Goal: Information Seeking & Learning: Learn about a topic

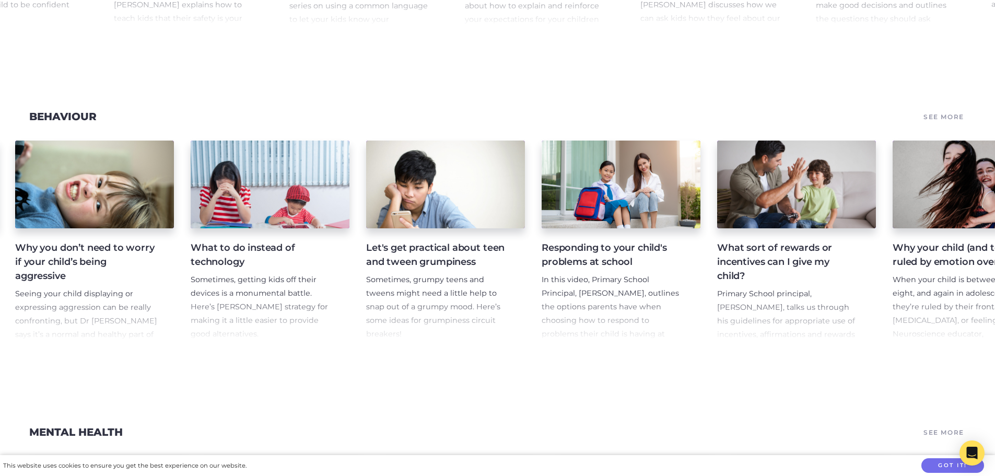
scroll to position [0, 5692]
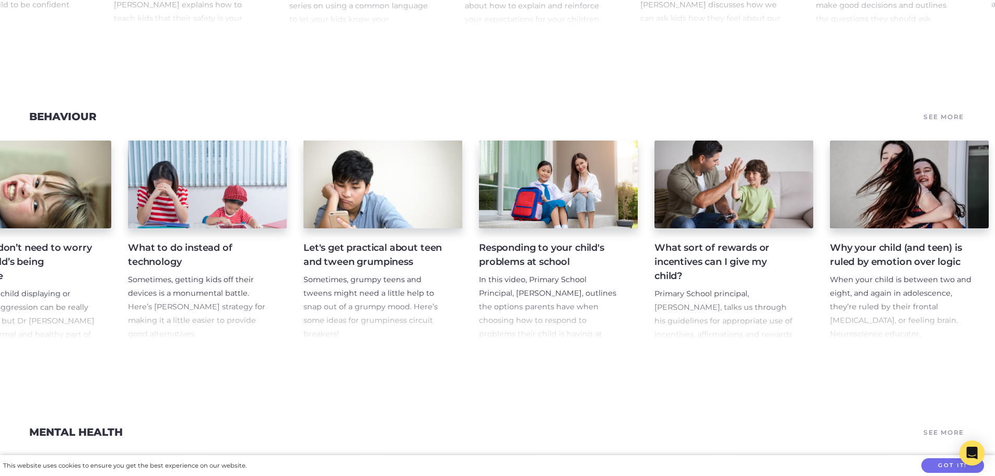
click at [553, 269] on h4 "Responding to your child's problems at school" at bounding box center [550, 255] width 142 height 28
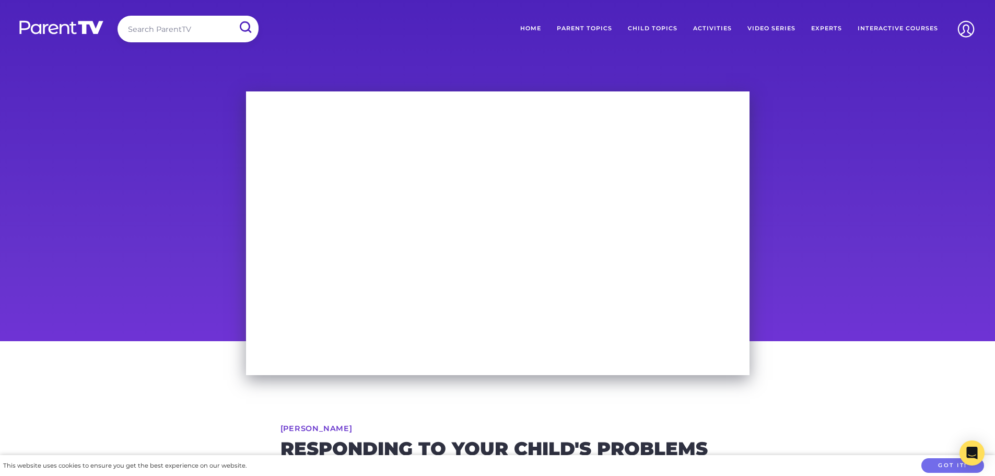
click at [166, 26] on input "search" at bounding box center [188, 29] width 141 height 27
type input "bullying"
click at [244, 26] on input "submit" at bounding box center [245, 27] width 26 height 22
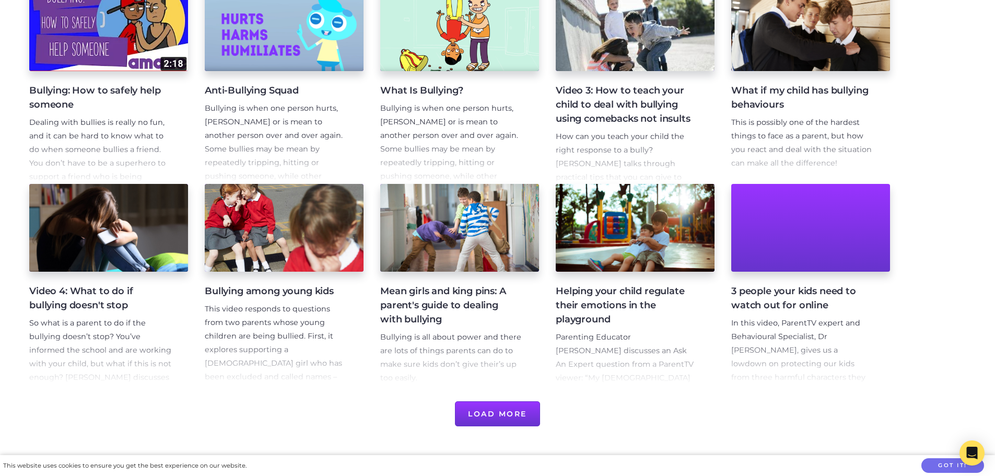
scroll to position [261, 0]
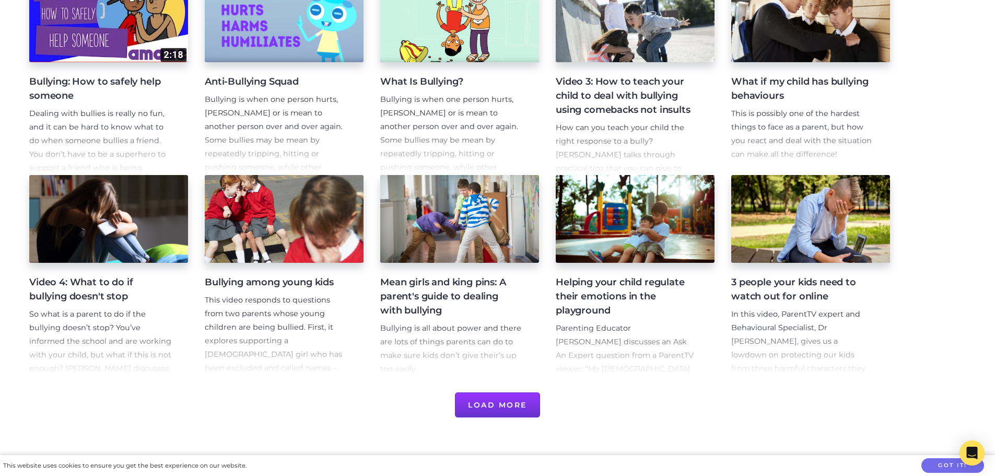
click at [480, 411] on button "Load More" at bounding box center [497, 404] width 85 height 25
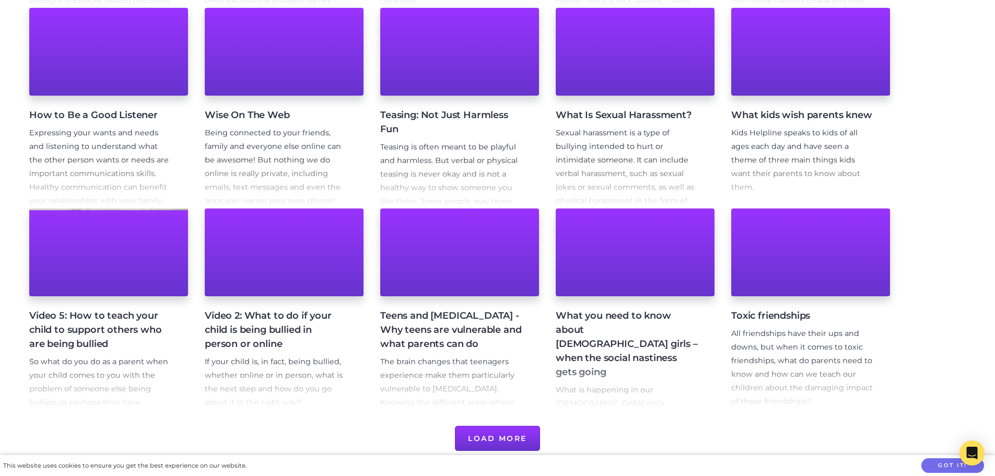
scroll to position [679, 0]
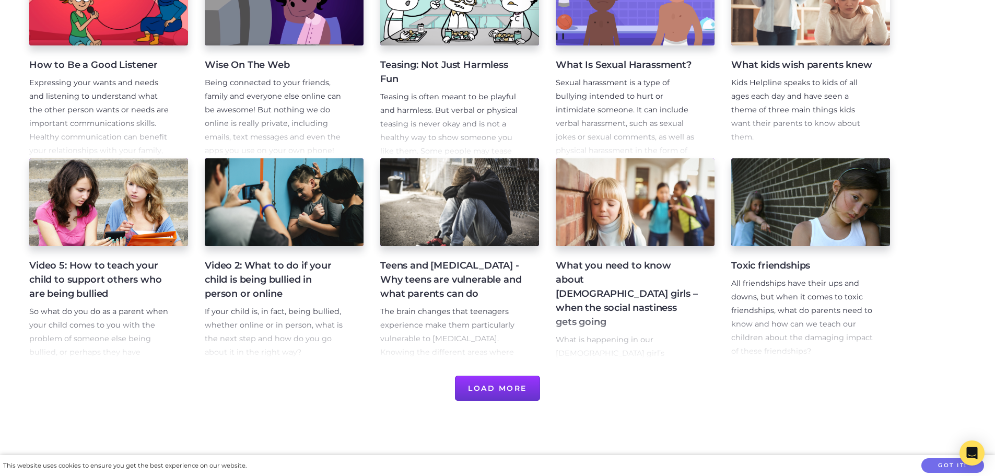
click at [275, 311] on p "If your child is, in fact, being bullied, whether online or in person, what is …" at bounding box center [276, 332] width 142 height 54
click at [271, 266] on h4 "Video 2: What to do if your child is being bullied in person or online" at bounding box center [276, 280] width 142 height 42
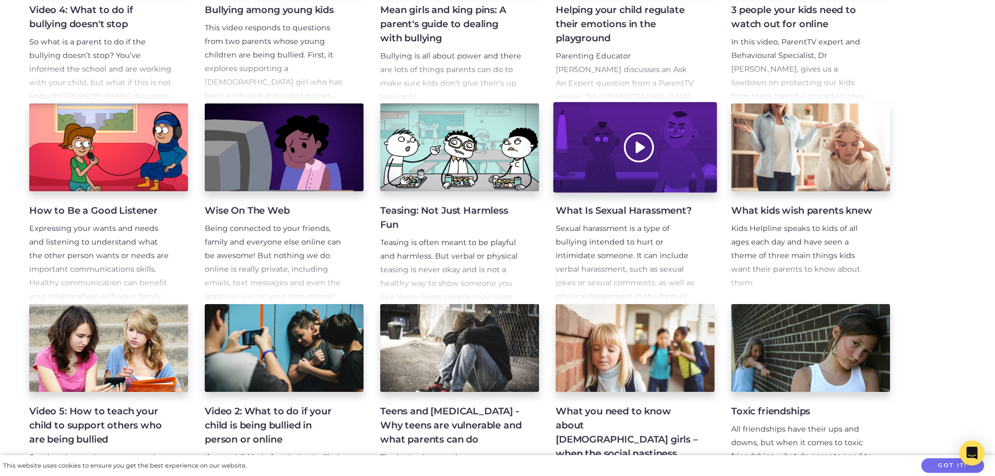
scroll to position [574, 0]
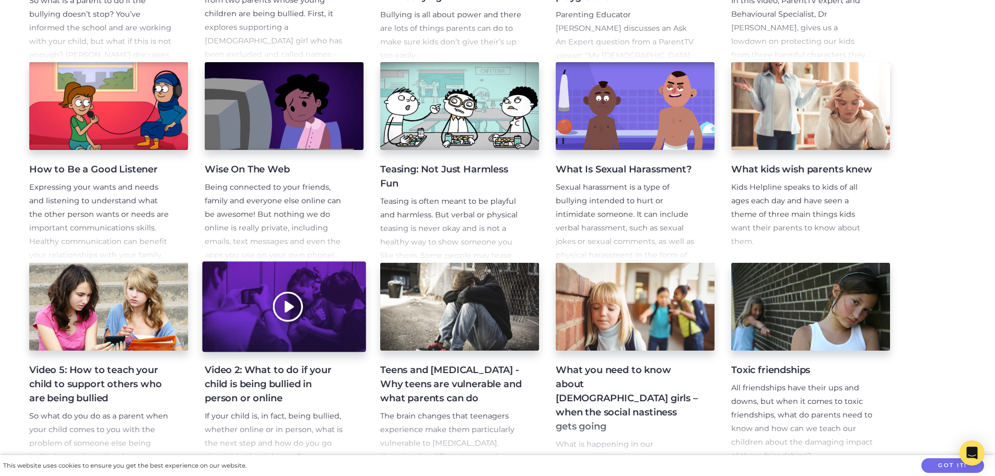
click at [289, 300] on div at bounding box center [283, 307] width 163 height 90
click at [287, 305] on div at bounding box center [283, 307] width 163 height 90
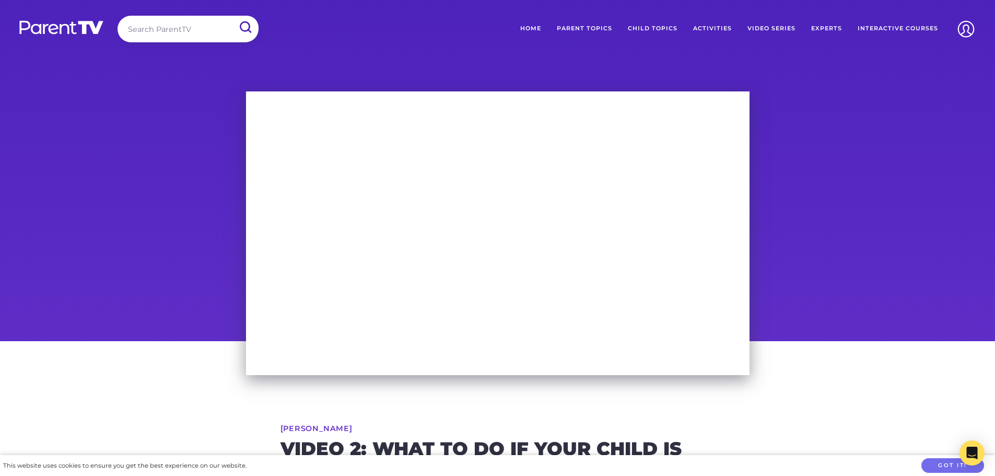
click at [172, 29] on input "search" at bounding box center [188, 29] width 141 height 27
type input "bullying"
click at [249, 26] on input "submit" at bounding box center [245, 27] width 26 height 22
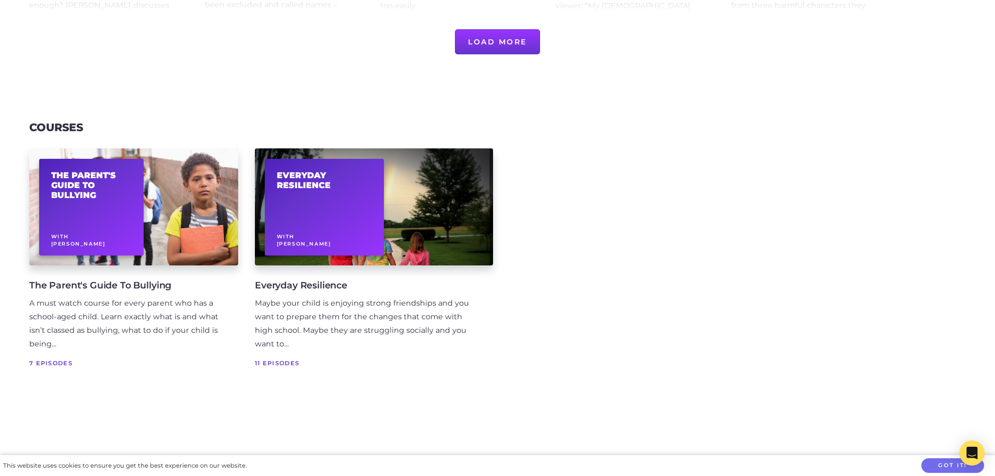
scroll to position [627, 0]
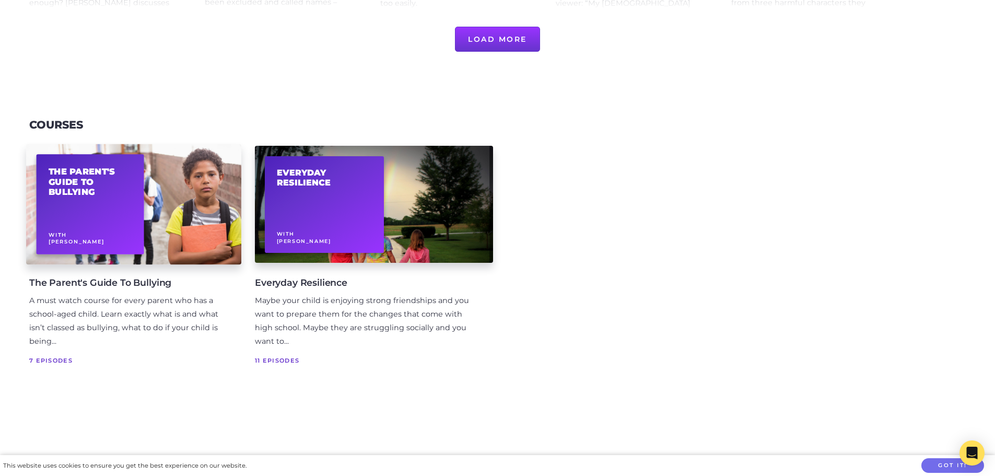
click at [90, 209] on div "The Parent's Guide To Bullying With Rachel Downie" at bounding box center [91, 205] width 108 height 100
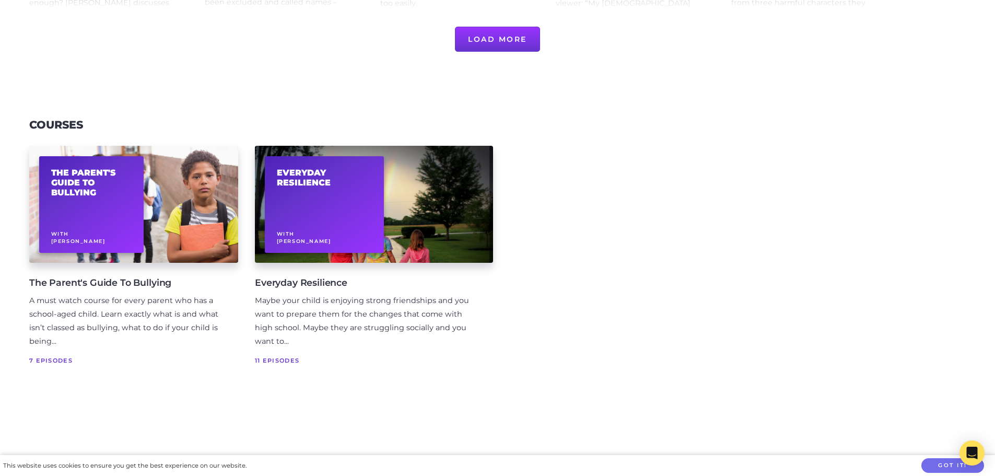
click at [180, 359] on span "7 Episodes" at bounding box center [125, 360] width 192 height 10
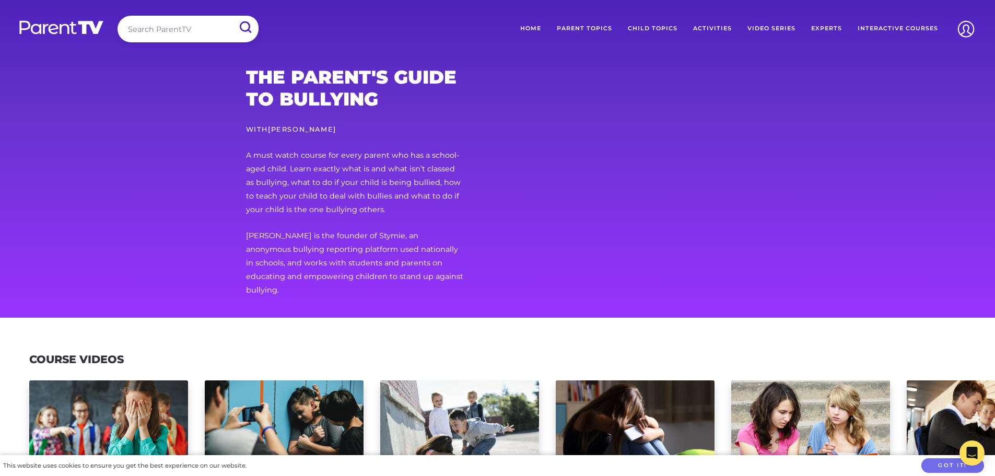
click at [209, 32] on input "search" at bounding box center [188, 29] width 141 height 27
click at [245, 24] on input "submit" at bounding box center [245, 27] width 26 height 22
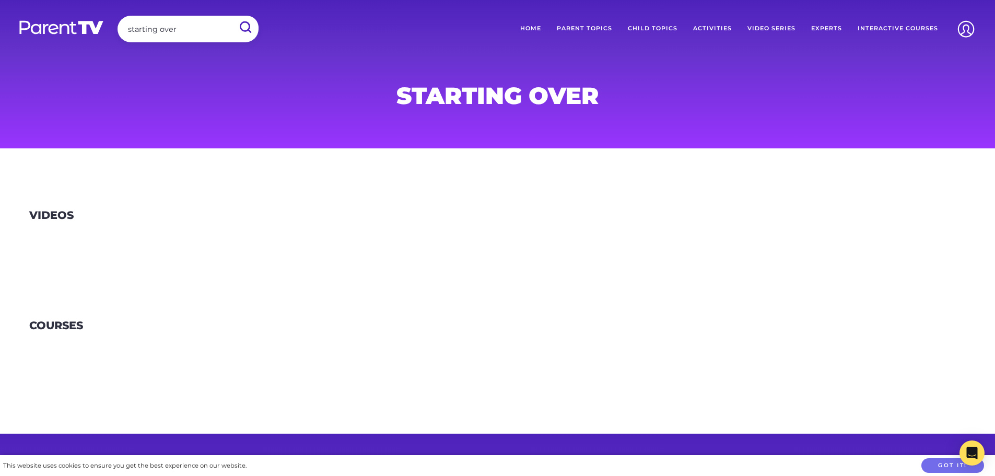
click at [191, 28] on input "starting over" at bounding box center [188, 29] width 141 height 27
type input "s"
type input "moving house"
click at [249, 25] on input "submit" at bounding box center [245, 27] width 26 height 22
click at [202, 29] on input "search" at bounding box center [188, 29] width 141 height 27
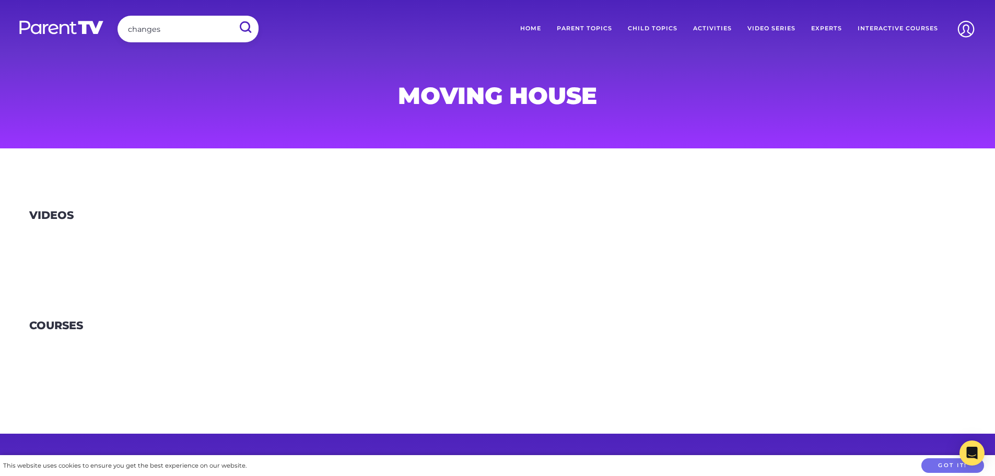
type input "changes"
click at [231, 16] on input "submit" at bounding box center [244, 28] width 27 height 24
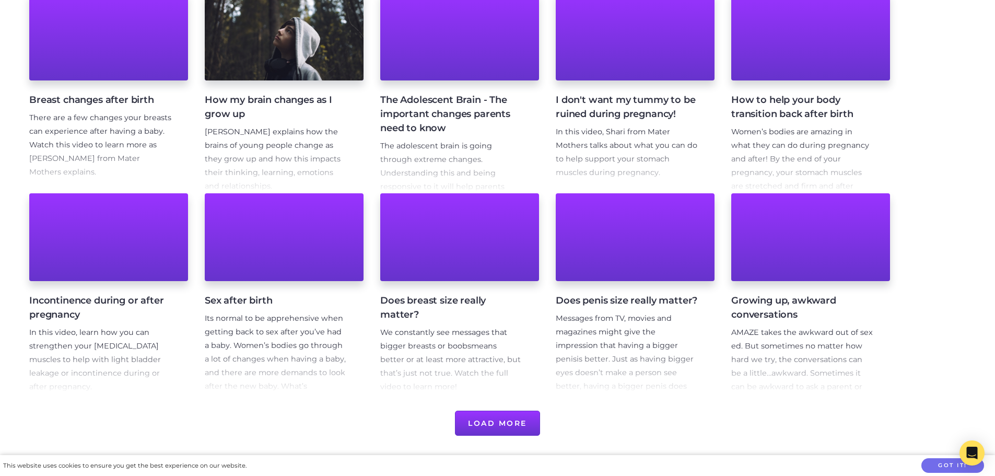
scroll to position [261, 0]
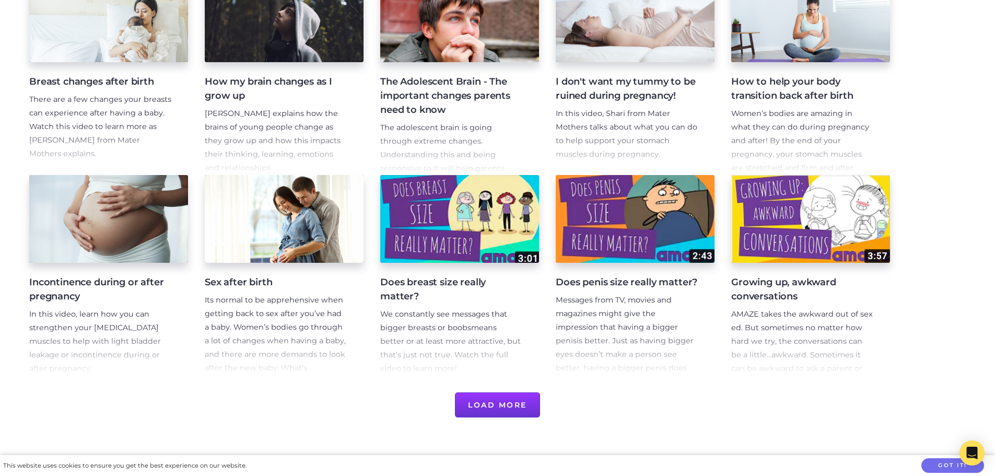
click at [492, 406] on button "Load More" at bounding box center [497, 404] width 85 height 25
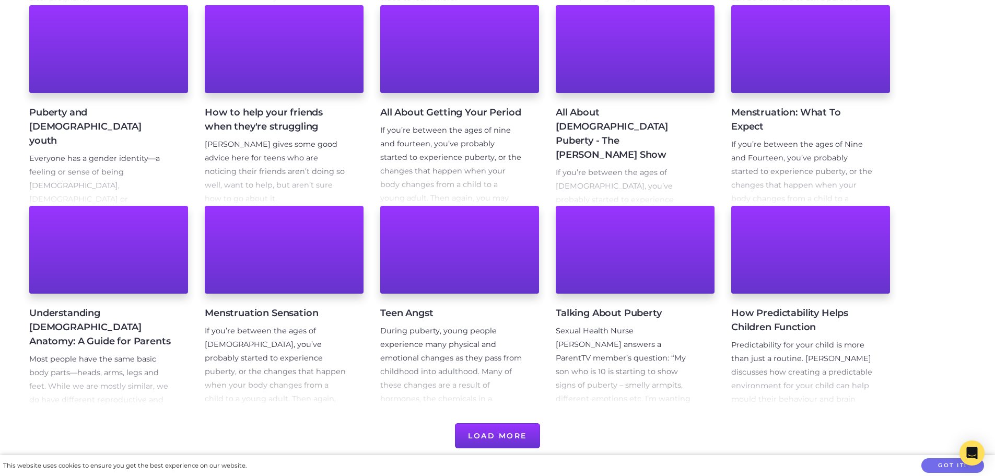
scroll to position [679, 0]
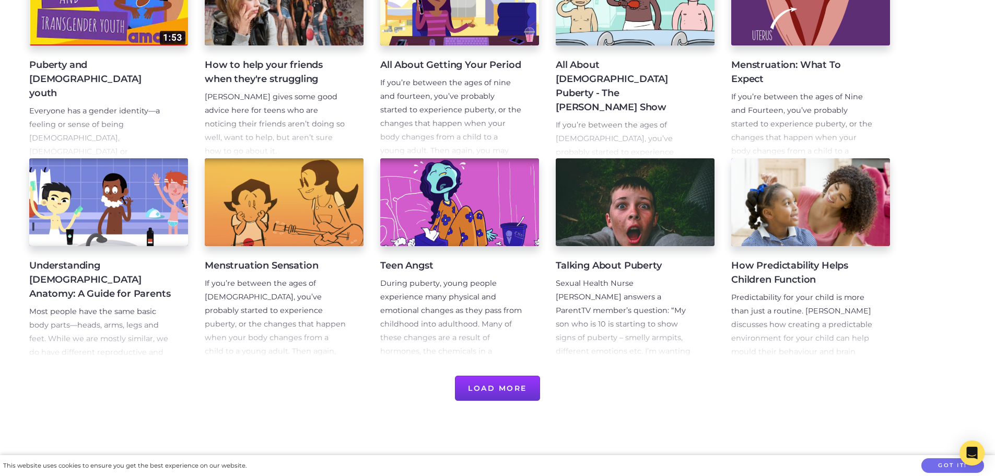
click at [511, 395] on button "Load More" at bounding box center [497, 387] width 85 height 25
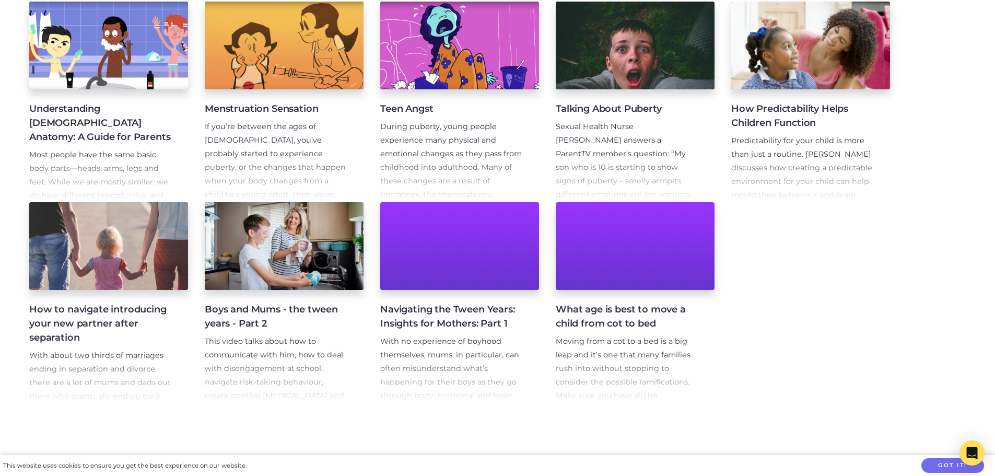
scroll to position [888, 0]
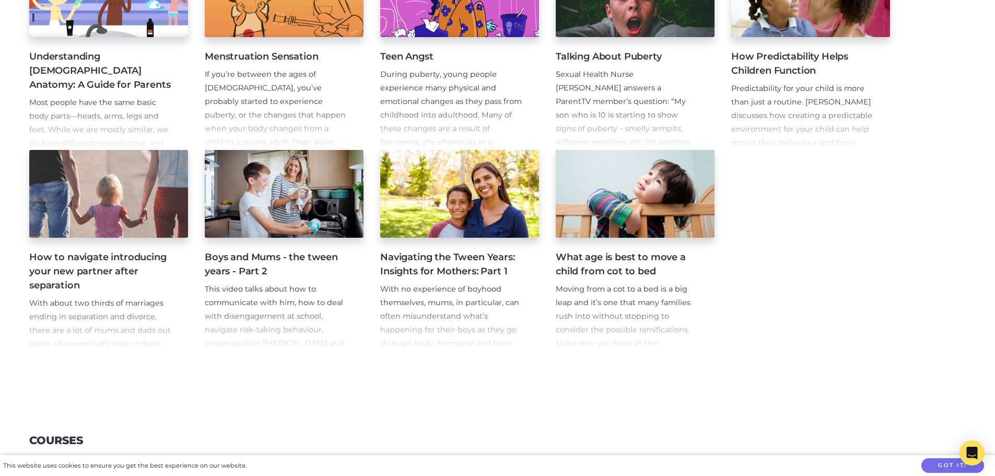
click at [440, 288] on p "With no experience of boyhood themselves, mums, in particular, can often misund…" at bounding box center [451, 344] width 142 height 122
